Goal: Task Accomplishment & Management: Use online tool/utility

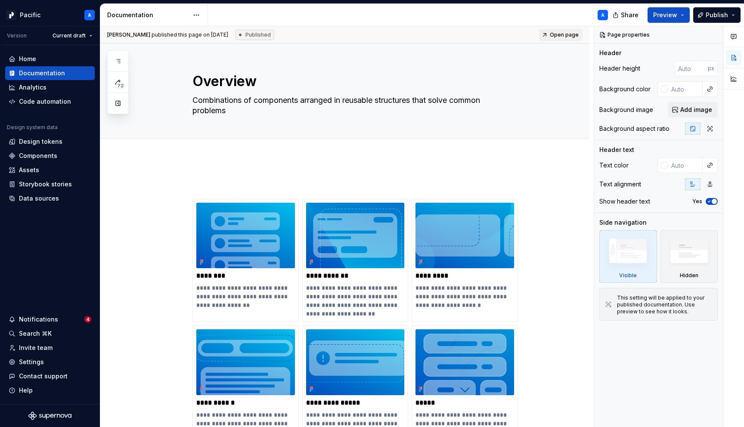
click at [222, 182] on p at bounding box center [356, 183] width 326 height 10
click at [187, 185] on span at bounding box center [184, 184] width 7 height 12
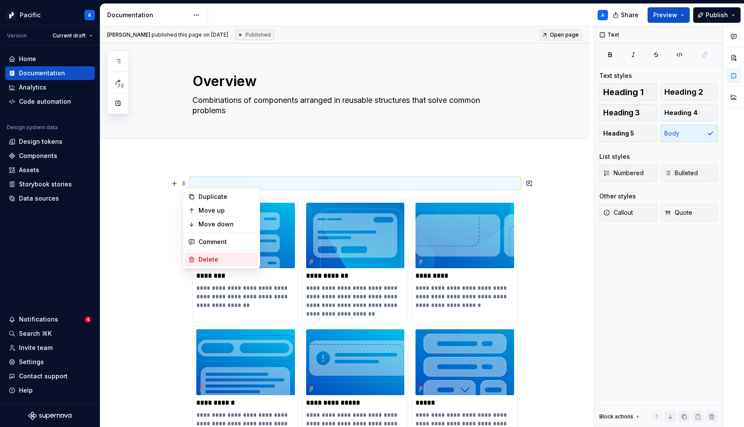
click at [218, 260] on div "Delete" at bounding box center [227, 259] width 56 height 9
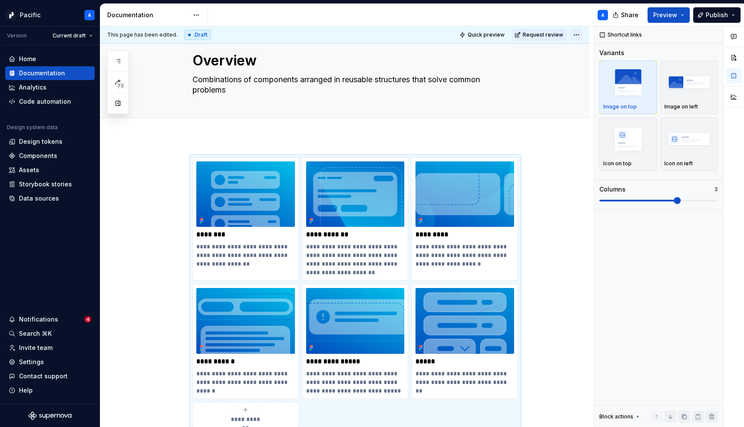
click at [581, 36] on html "Pacific A Version Current draft Home Documentation Analytics Code automation De…" at bounding box center [372, 213] width 744 height 427
click at [548, 212] on html "Pacific A Version Current draft Home Documentation Analytics Code automation De…" at bounding box center [372, 213] width 744 height 427
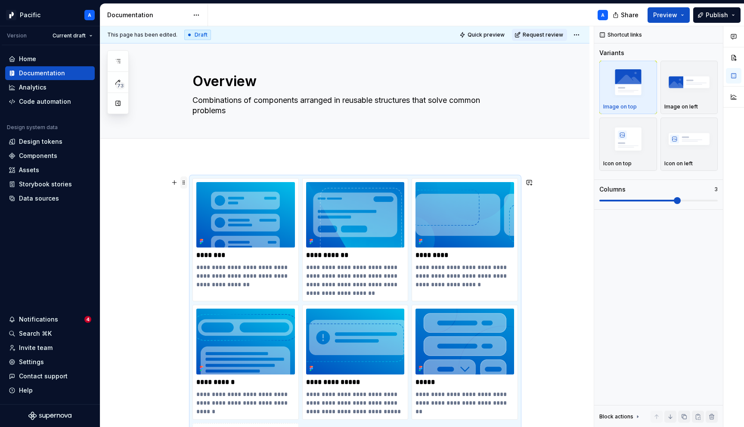
click at [185, 182] on span at bounding box center [184, 183] width 7 height 12
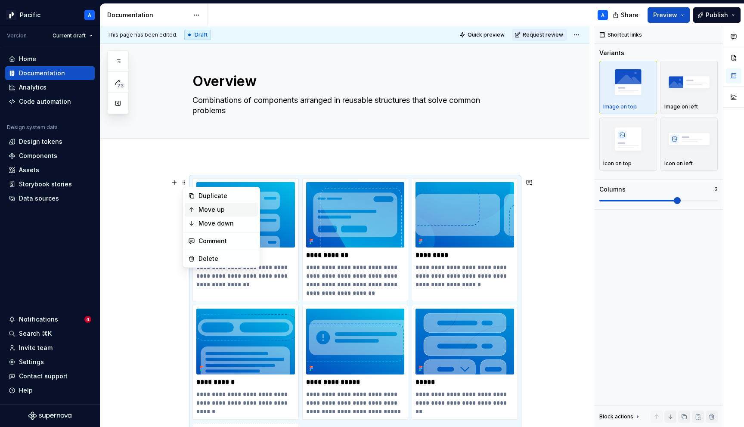
click at [206, 210] on div "Move up" at bounding box center [227, 210] width 56 height 9
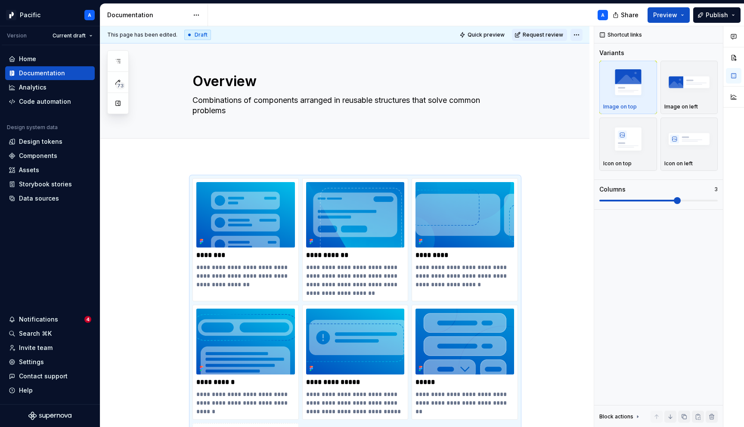
click at [584, 33] on html "Pacific A Version Current draft Home Documentation Analytics Code automation De…" at bounding box center [372, 213] width 744 height 427
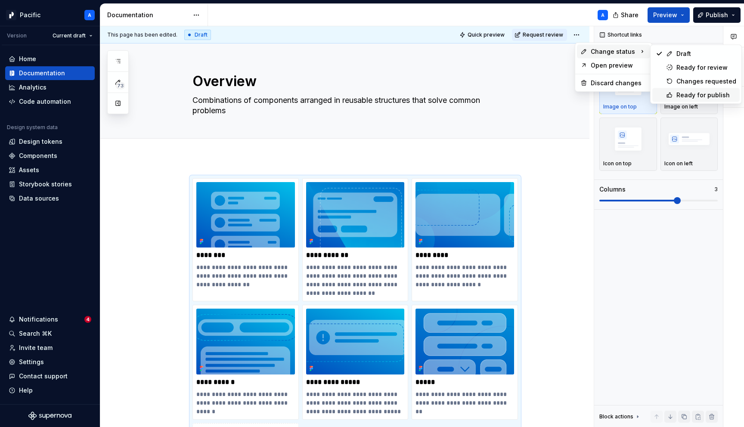
click at [677, 93] on div "Ready for publish" at bounding box center [707, 95] width 60 height 9
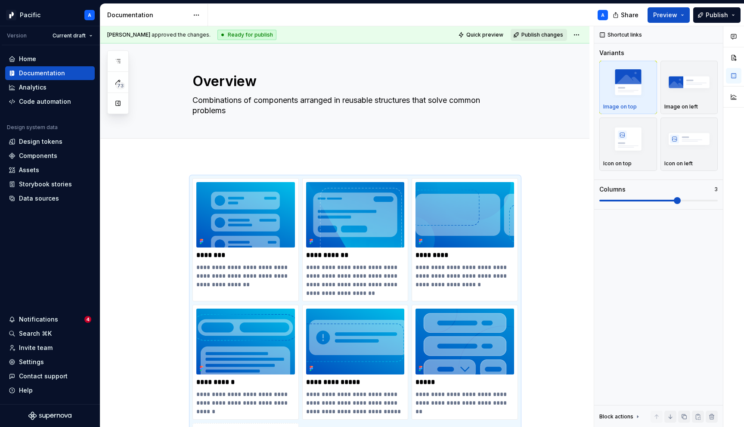
click at [550, 34] on span "Publish changes" at bounding box center [543, 34] width 42 height 7
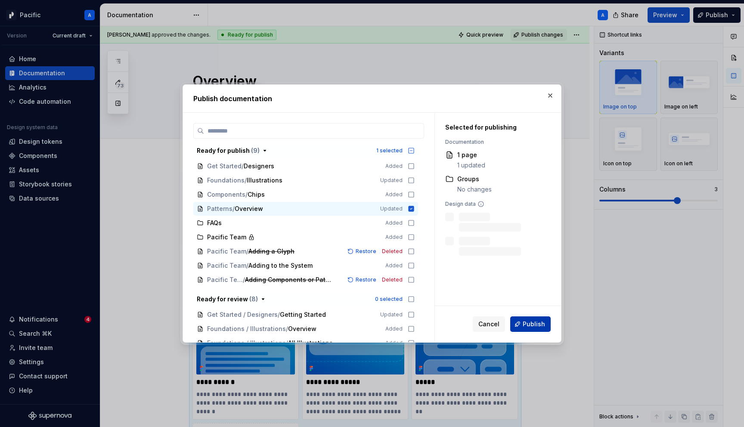
click at [528, 321] on span "Publish" at bounding box center [534, 324] width 22 height 9
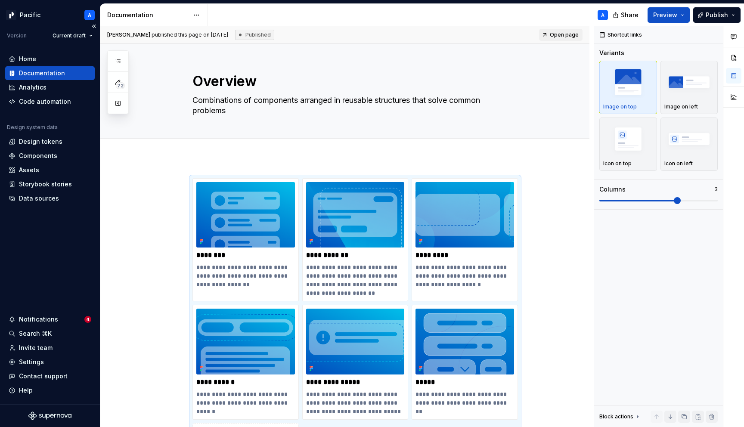
type textarea "*"
click at [34, 64] on div "Home" at bounding box center [50, 59] width 90 height 14
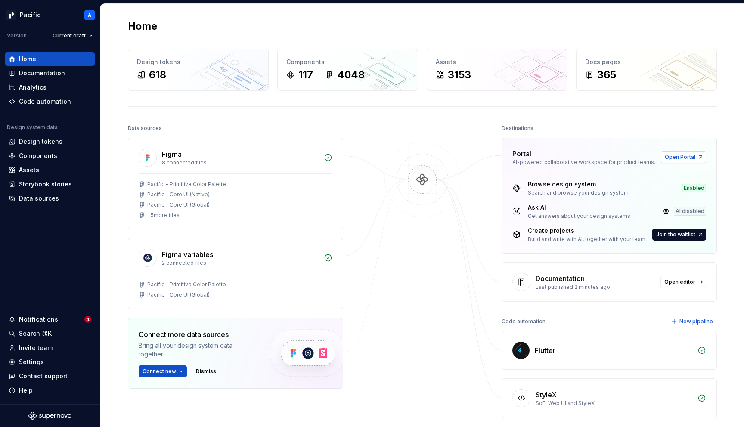
click at [682, 158] on span "Open Portal" at bounding box center [680, 157] width 31 height 7
click at [71, 321] on div "Notifications" at bounding box center [47, 319] width 76 height 9
click at [71, 321] on html "Pacific A Version Current draft Home Documentation Analytics Code automation De…" at bounding box center [372, 213] width 744 height 427
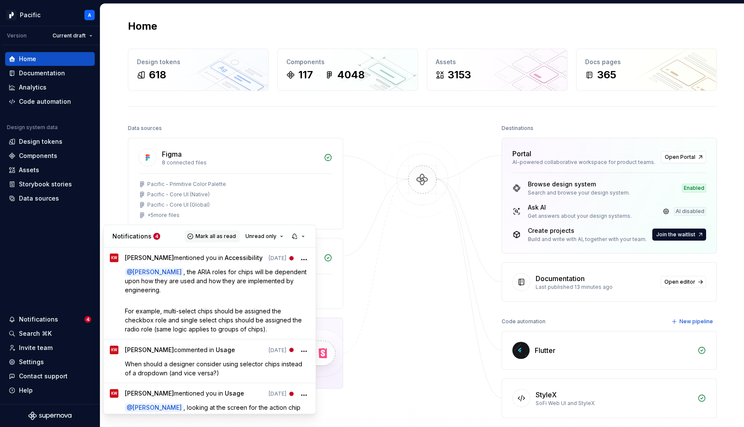
click at [221, 240] on button "Mark all as read" at bounding box center [212, 236] width 55 height 12
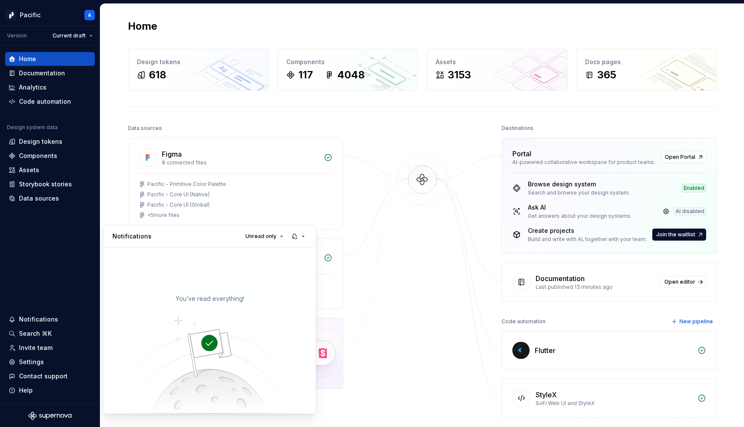
click at [77, 255] on html "Pacific A Version Current draft Home Documentation Analytics Code automation De…" at bounding box center [372, 213] width 744 height 427
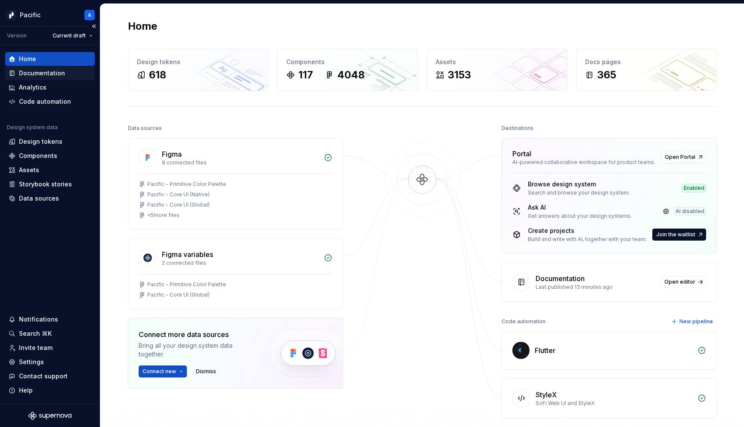
click at [74, 74] on div "Documentation" at bounding box center [50, 73] width 83 height 9
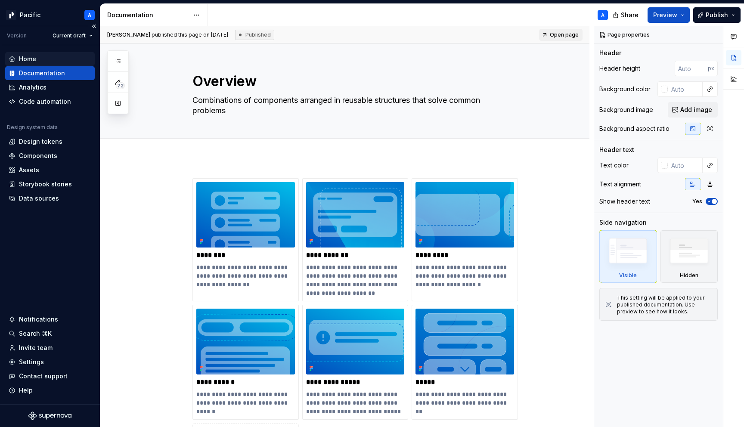
click at [43, 60] on div "Home" at bounding box center [50, 59] width 83 height 9
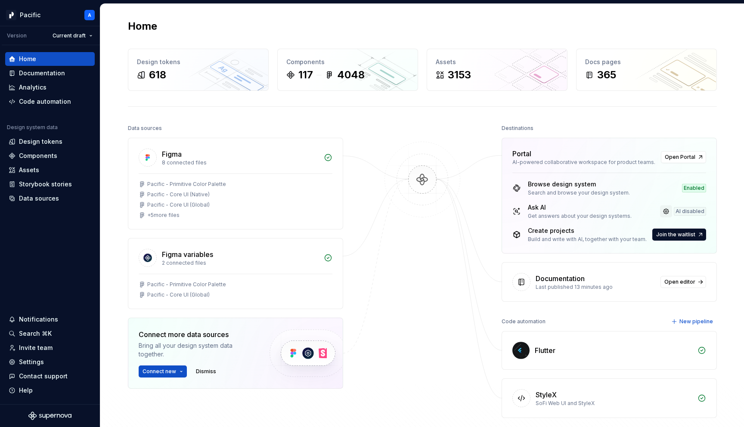
click at [667, 212] on link at bounding box center [666, 212] width 12 height 12
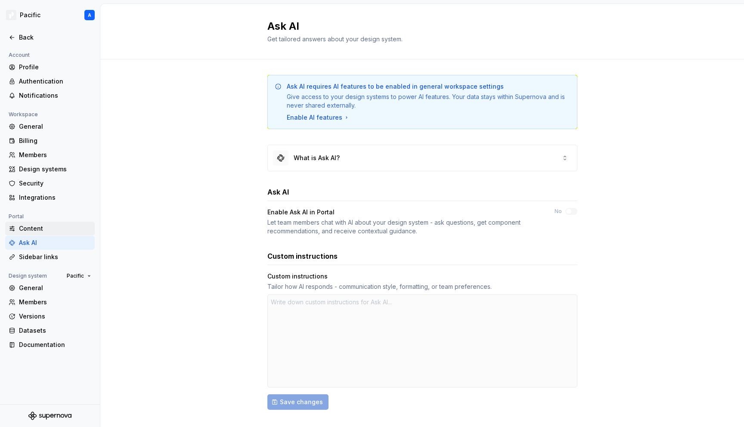
click at [69, 230] on div "Content" at bounding box center [55, 228] width 72 height 9
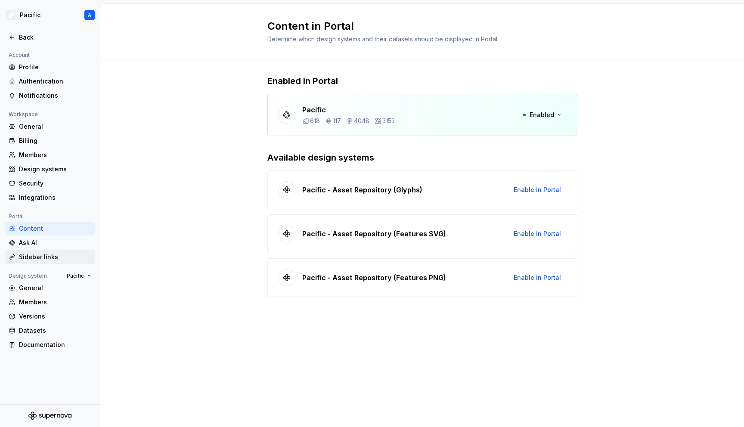
click at [44, 258] on div "Sidebar links" at bounding box center [55, 257] width 72 height 9
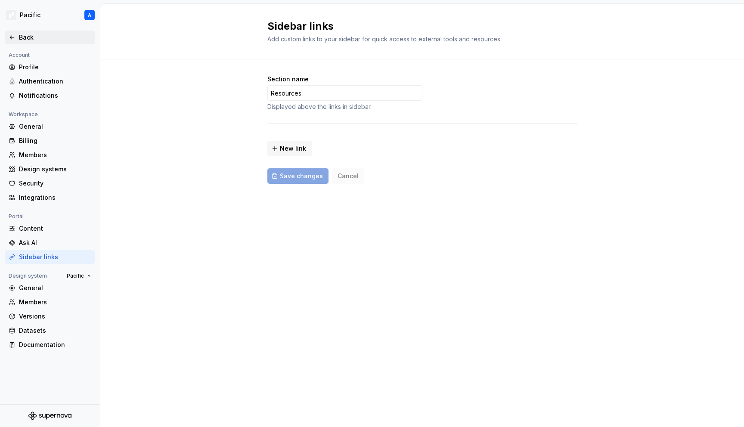
click at [24, 39] on div "Back" at bounding box center [55, 37] width 72 height 9
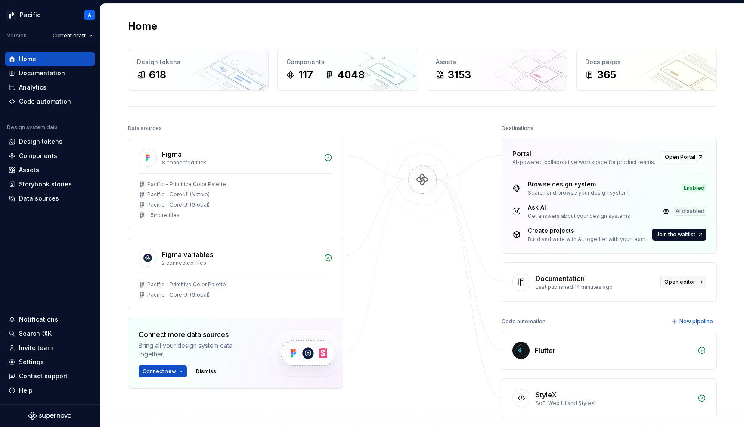
click at [668, 283] on span "Open editor" at bounding box center [680, 282] width 31 height 7
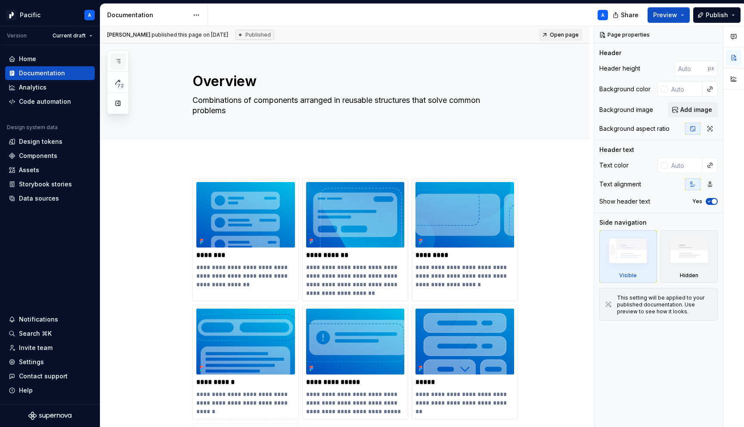
type textarea "*"
click at [59, 154] on div "Components" at bounding box center [50, 156] width 83 height 9
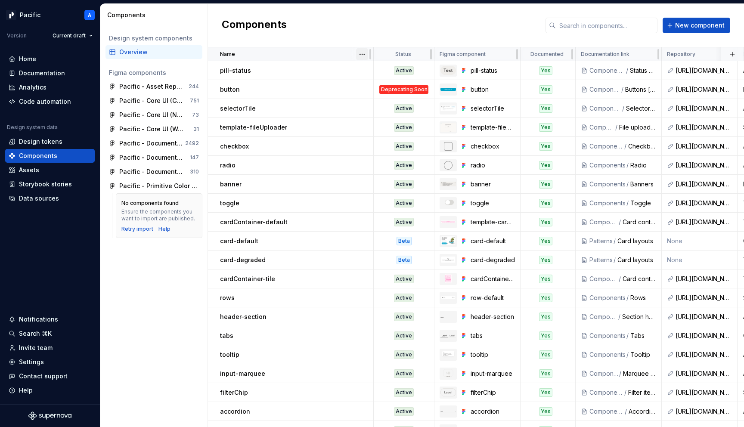
click at [361, 50] on html "Pacific A Version Current draft Home Documentation Analytics Code automation De…" at bounding box center [372, 213] width 744 height 427
click at [380, 68] on div "Sort ascending" at bounding box center [400, 71] width 56 height 9
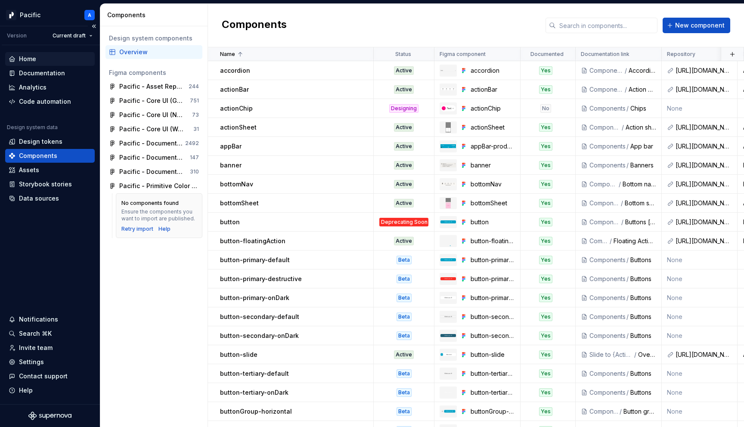
click at [41, 61] on div "Home" at bounding box center [50, 59] width 83 height 9
